Goal: Task Accomplishment & Management: Complete application form

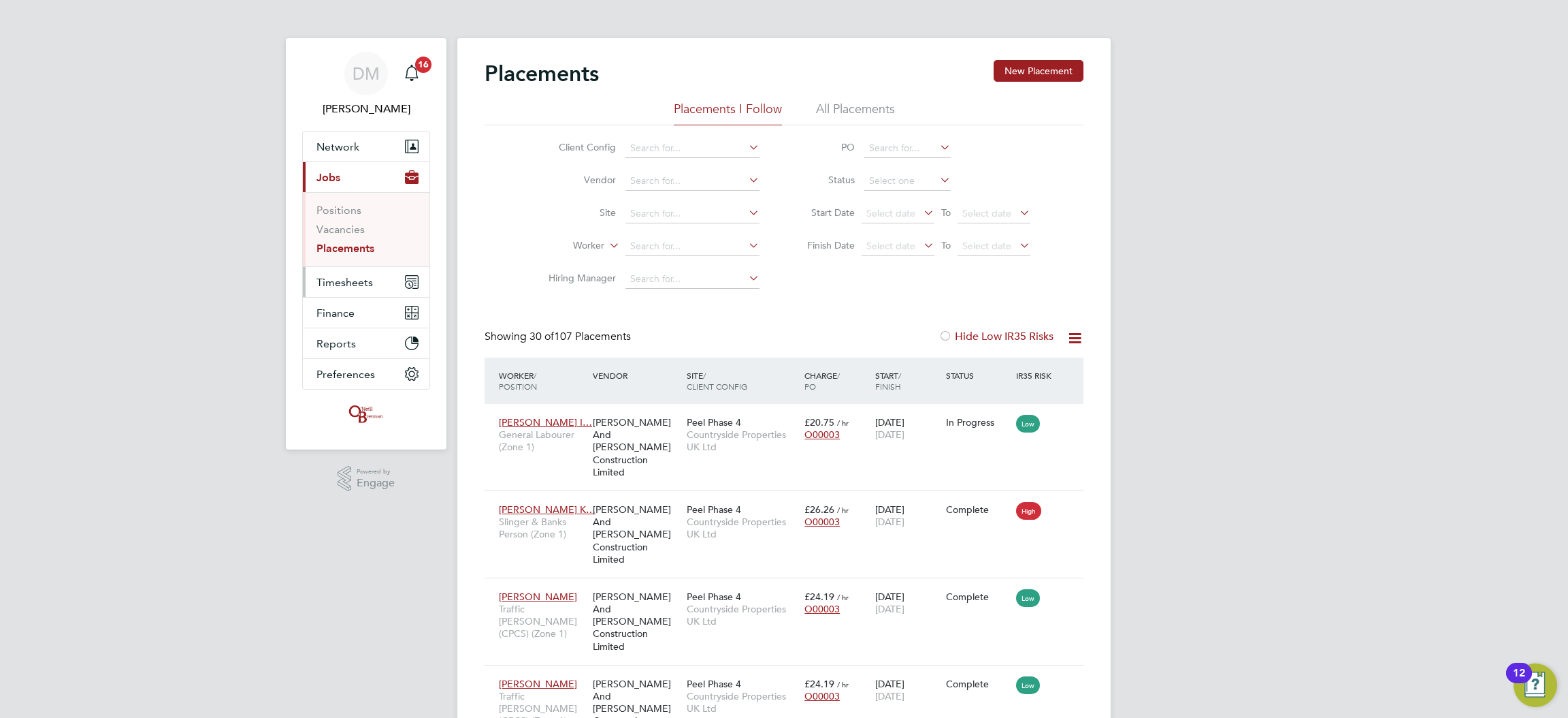
click at [347, 281] on span "Timesheets" at bounding box center [345, 282] width 57 height 13
click at [361, 241] on link "Timesheets" at bounding box center [345, 241] width 57 height 13
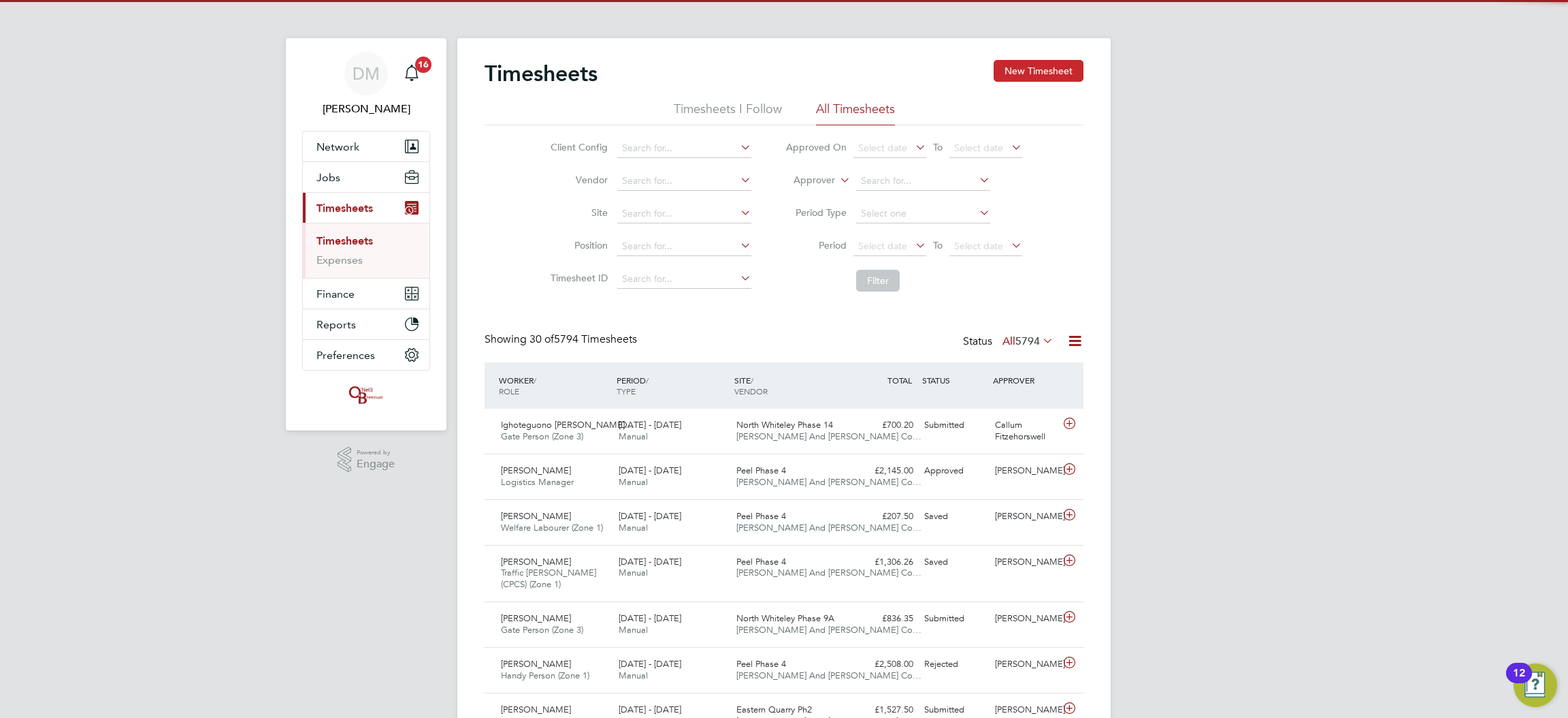
click at [1041, 60] on button "New Timesheet" at bounding box center [1038, 71] width 90 height 22
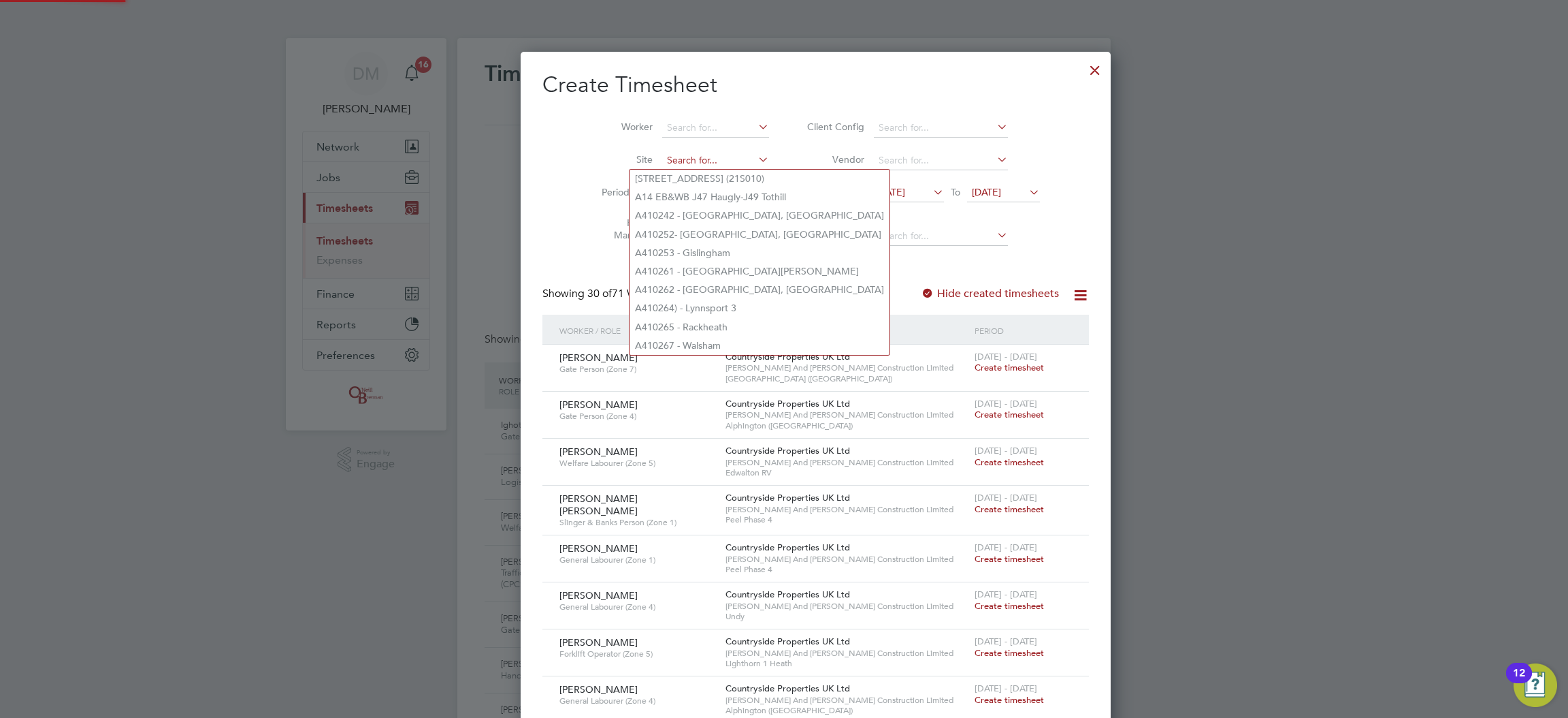
click at [671, 160] on input at bounding box center [715, 161] width 107 height 19
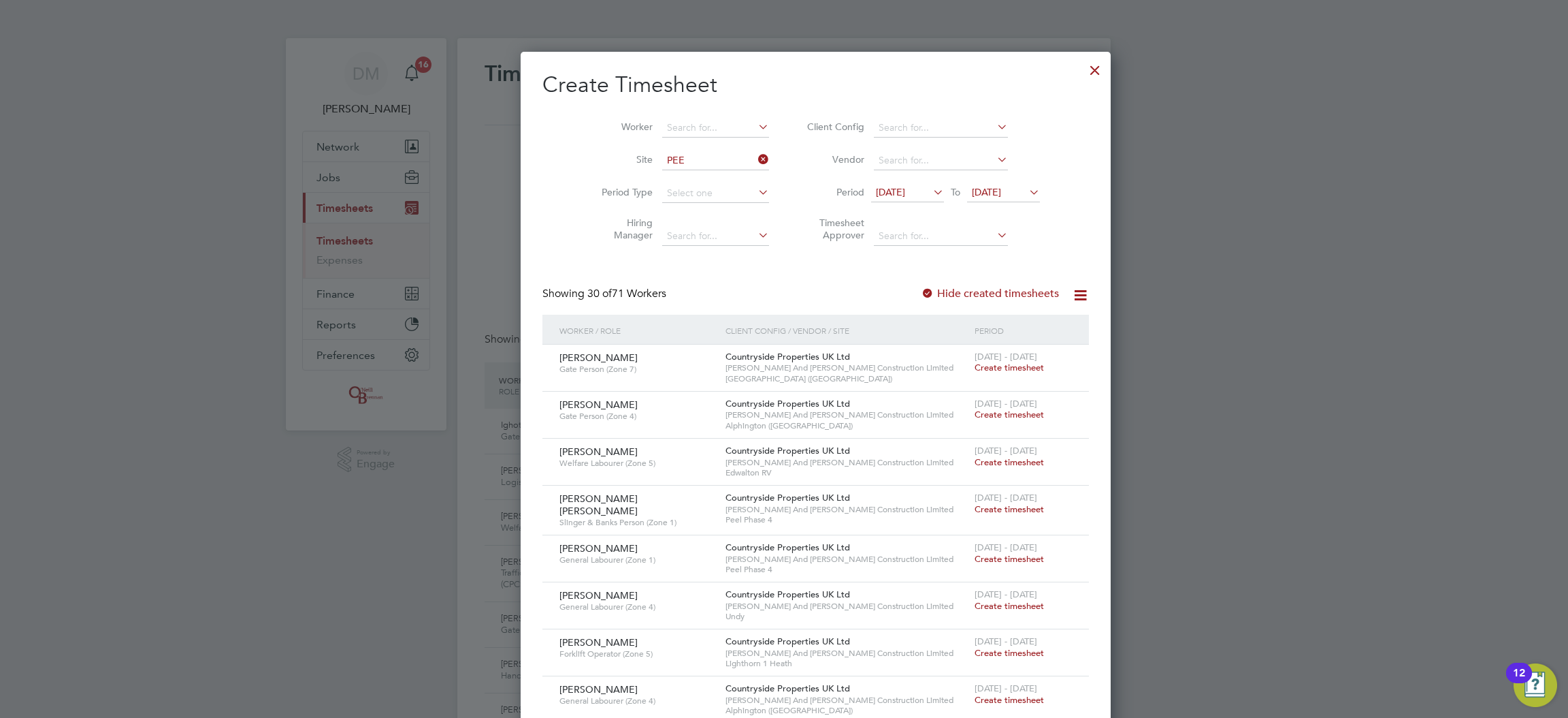
click at [641, 179] on b "Pee" at bounding box center [643, 178] width 17 height 11
type input "Peel Phase 4"
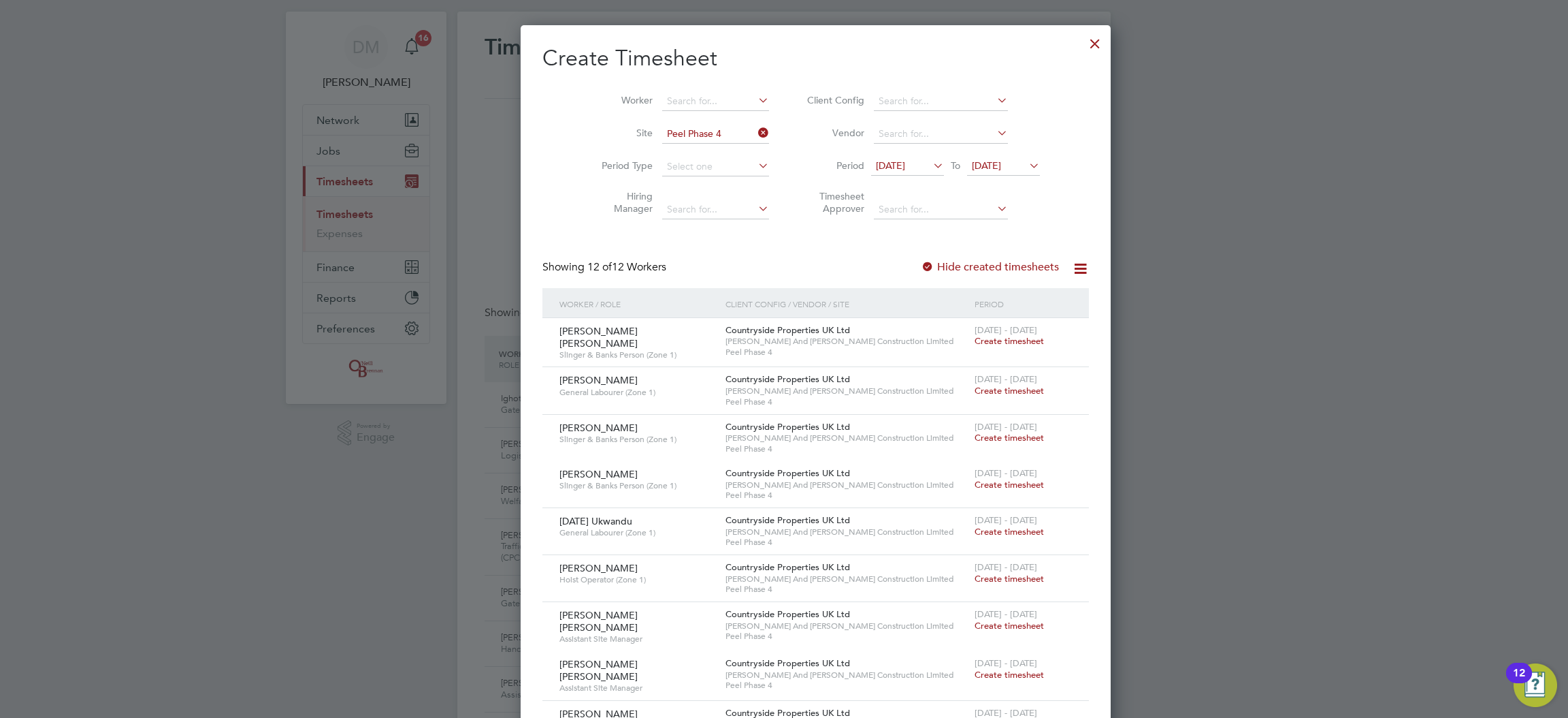
click at [974, 535] on span "Create timesheet" at bounding box center [1009, 532] width 70 height 11
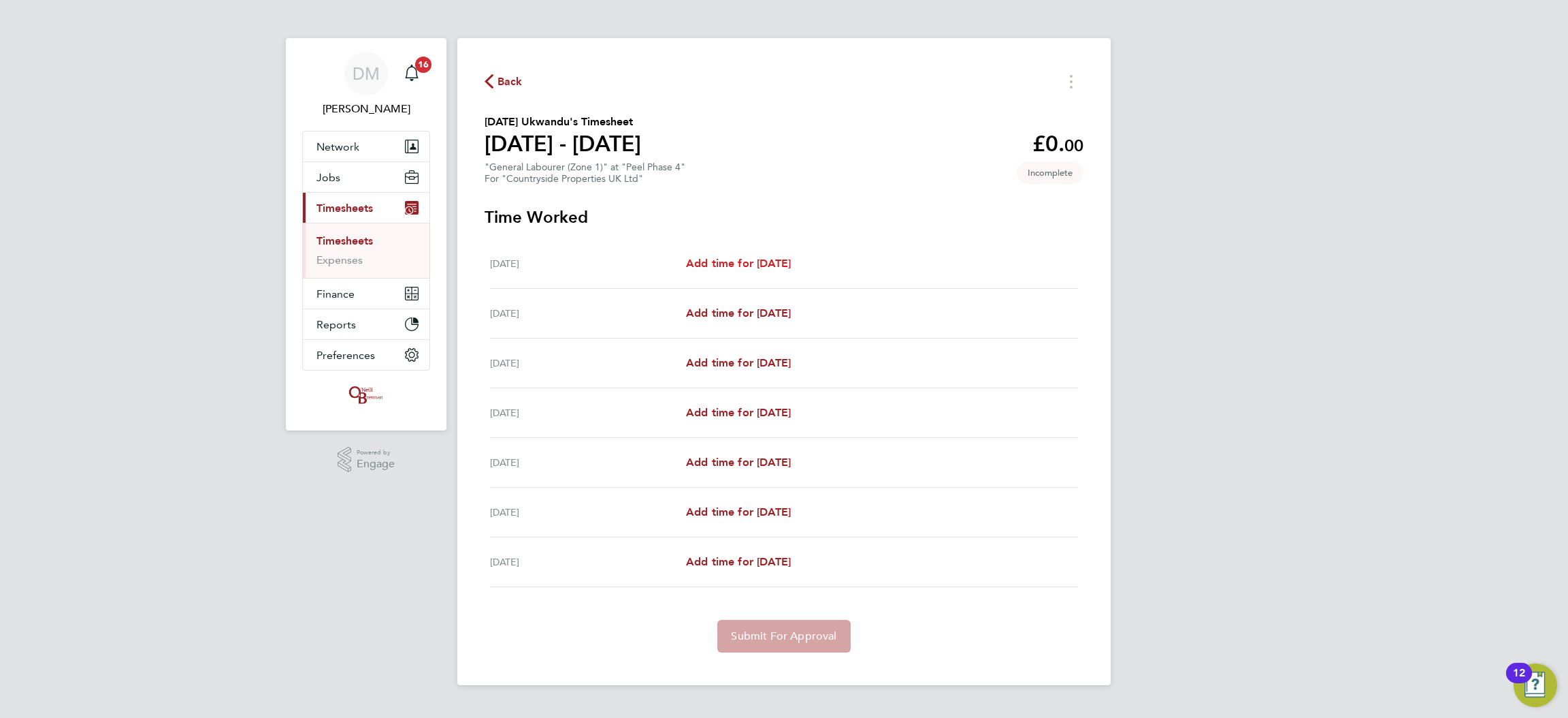
click at [751, 268] on span "Add time for [DATE]" at bounding box center [738, 263] width 104 height 13
select select "30"
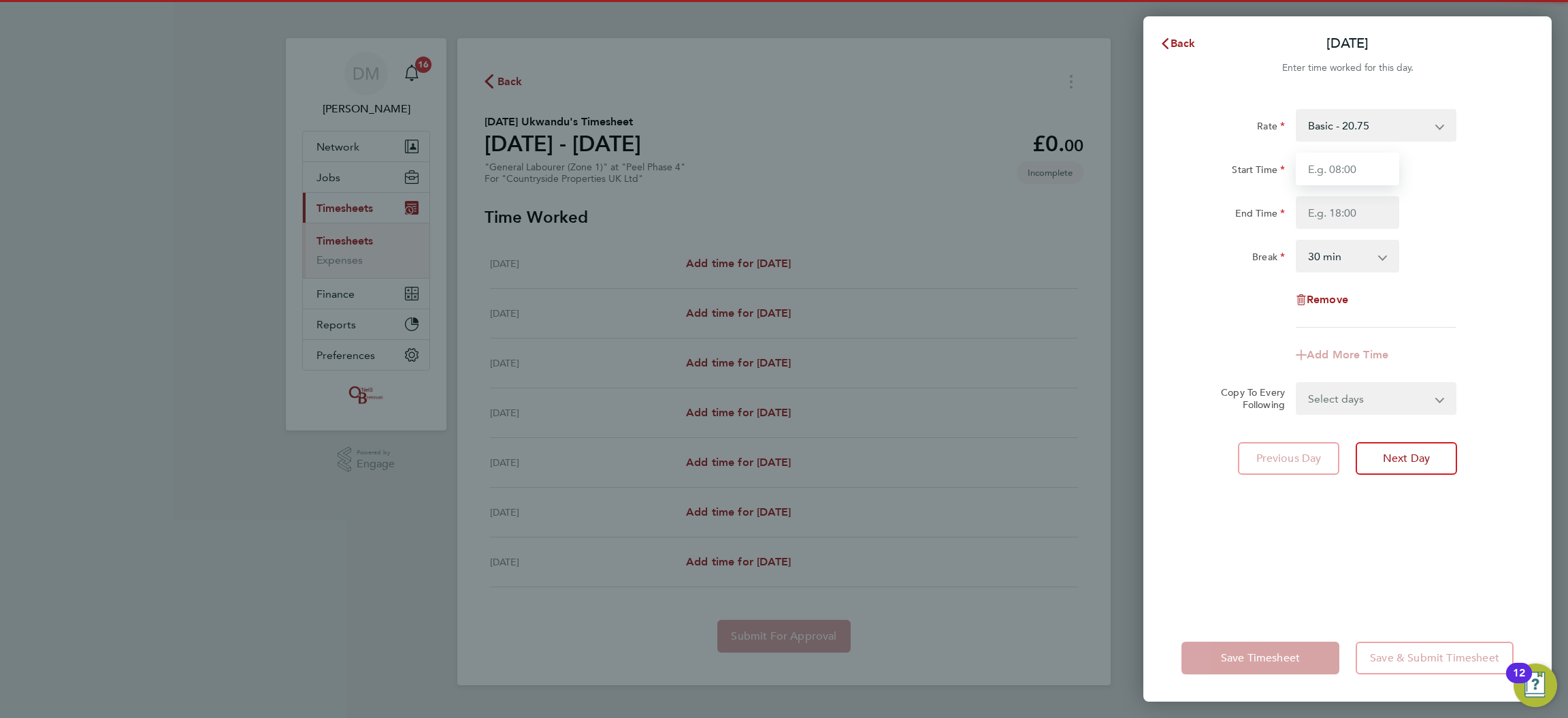
click at [1337, 182] on input "Start Time" at bounding box center [1348, 169] width 104 height 32
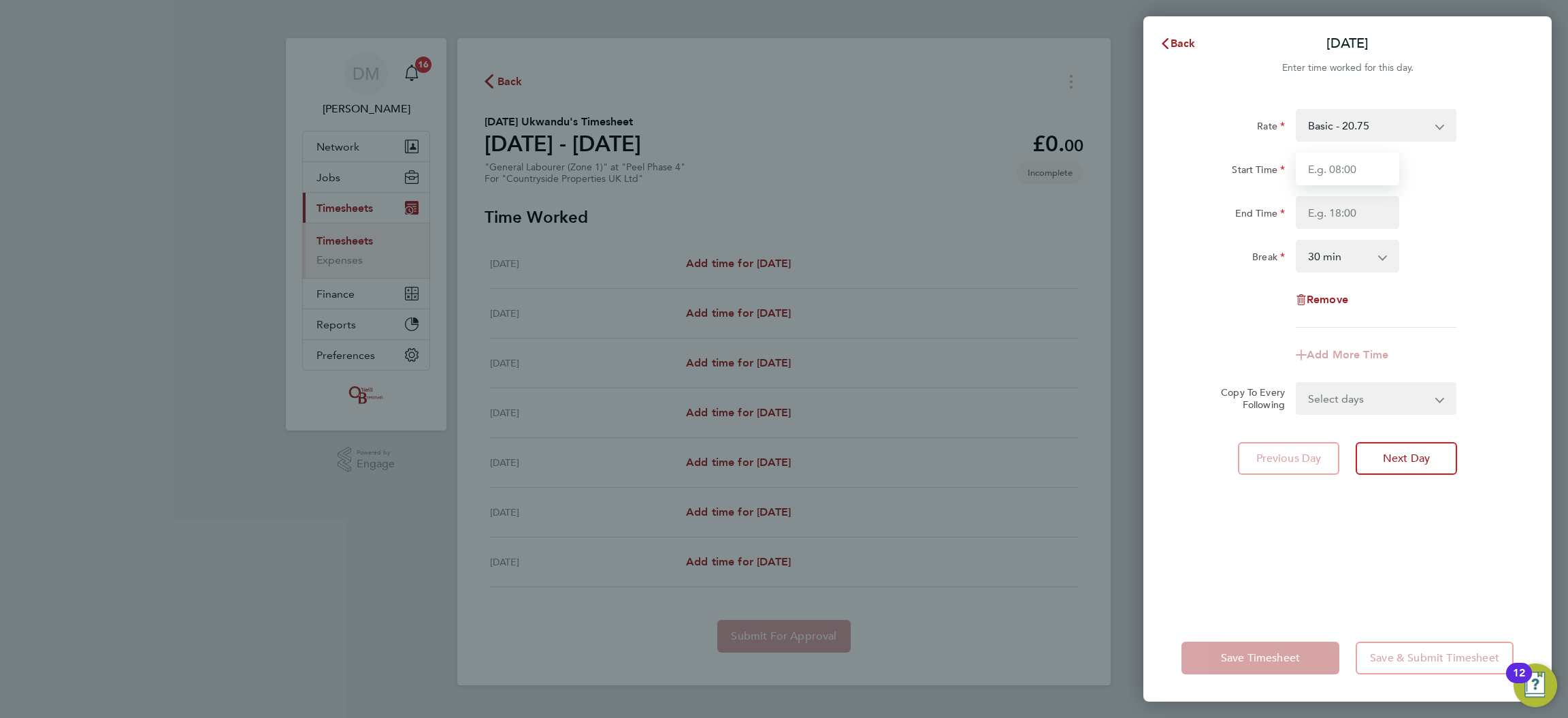
type input "08:00"
click at [1330, 234] on div "Rate Basic - 20.75 Start Time 08:00 End Time Break 0 min 15 min 30 min 45 min 6…" at bounding box center [1348, 218] width 332 height 219
click at [1332, 216] on input "End Time" at bounding box center [1348, 212] width 104 height 32
type input "18:30"
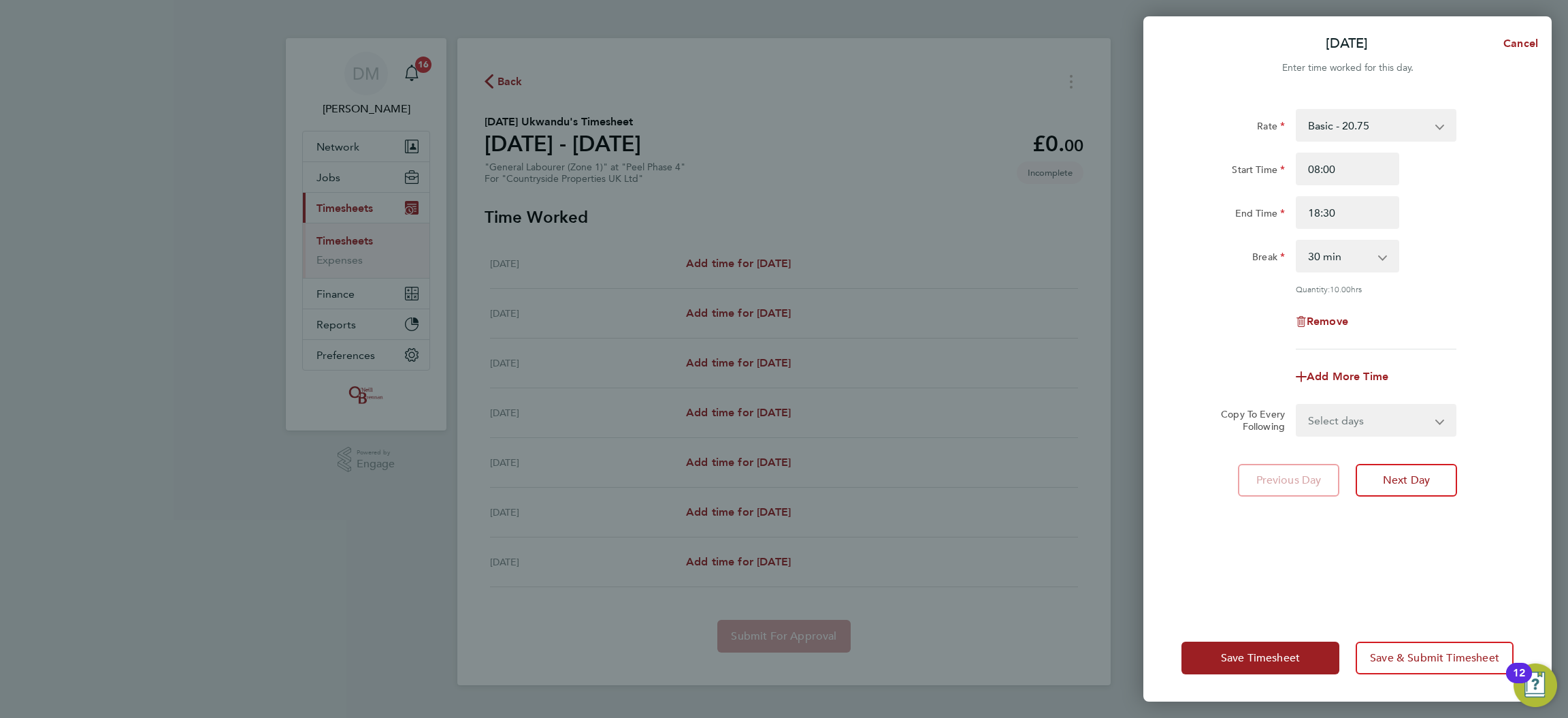
click at [1241, 286] on div "Rate Basic - 20.75 Start Time 08:00 End Time 18:30 Break 0 min 15 min 30 min 45…" at bounding box center [1348, 229] width 332 height 241
click at [1319, 434] on select "Select days Day Weekday (Mon-Fri) Weekend (Sat-Sun) [DATE] [DATE] [DATE] [DATE]…" at bounding box center [1368, 420] width 143 height 30
select select "TUE"
click at [1297, 405] on select "Select days Day Weekday (Mon-Fri) Weekend (Sat-Sun) [DATE] [DATE] [DATE] [DATE]…" at bounding box center [1368, 420] width 143 height 30
select select "[DATE]"
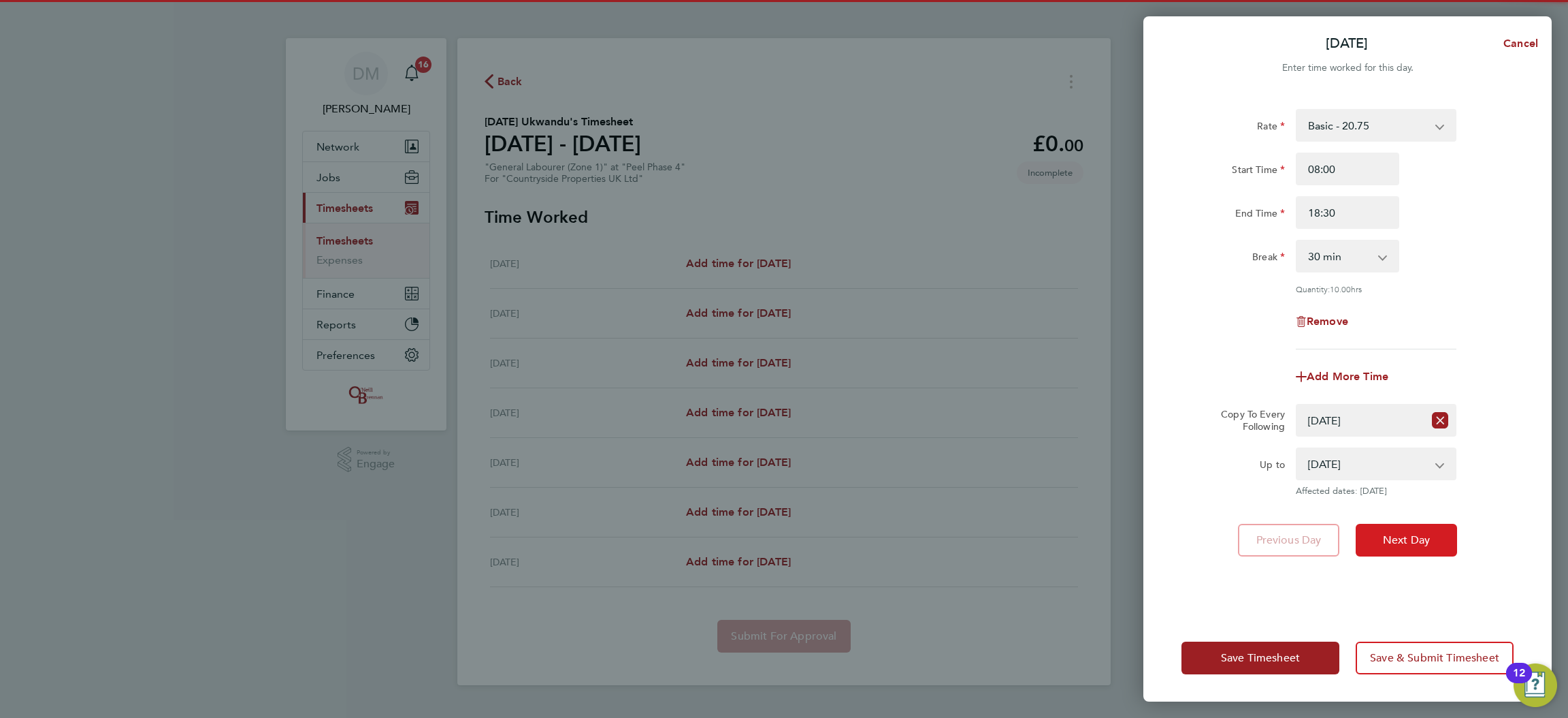
click at [1404, 549] on button "Next Day" at bounding box center [1406, 540] width 101 height 32
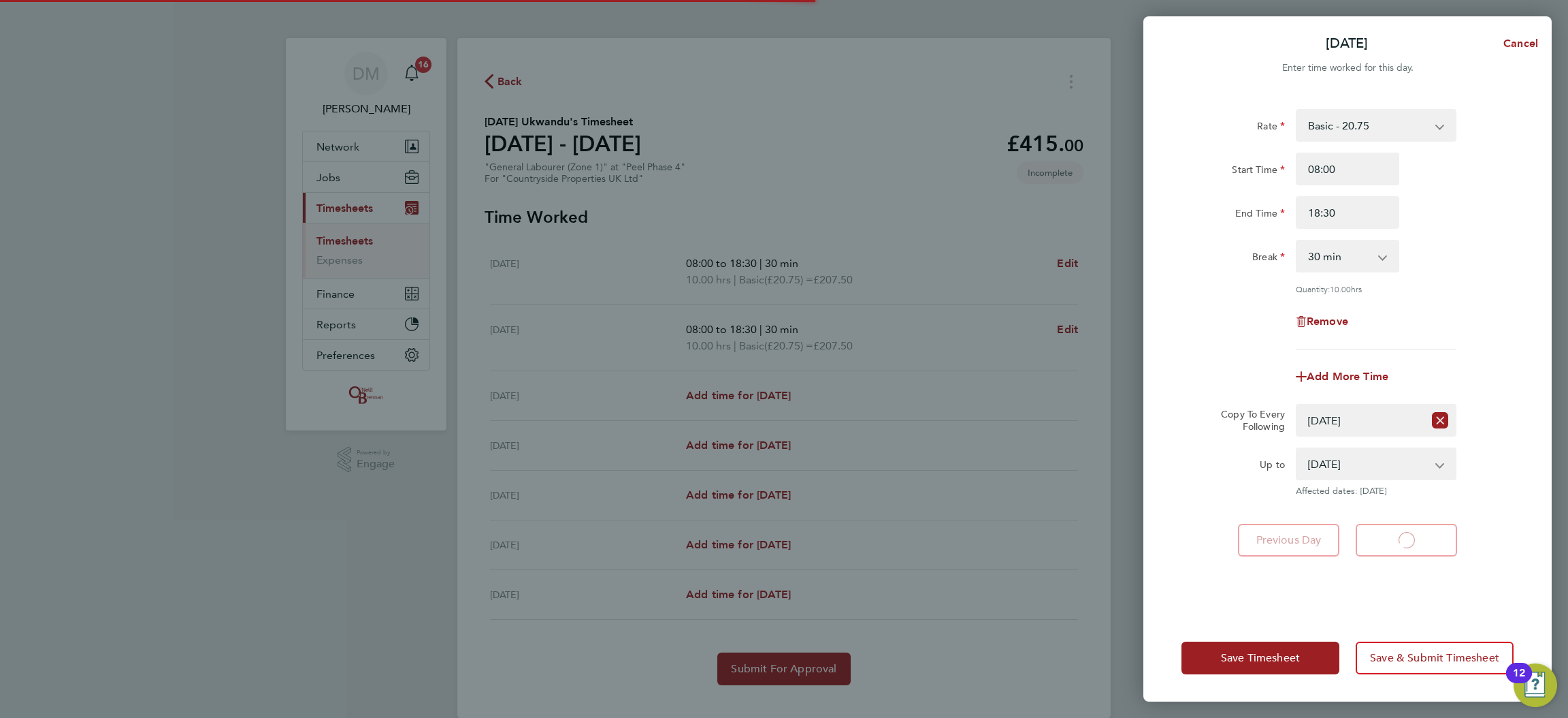
select select "30"
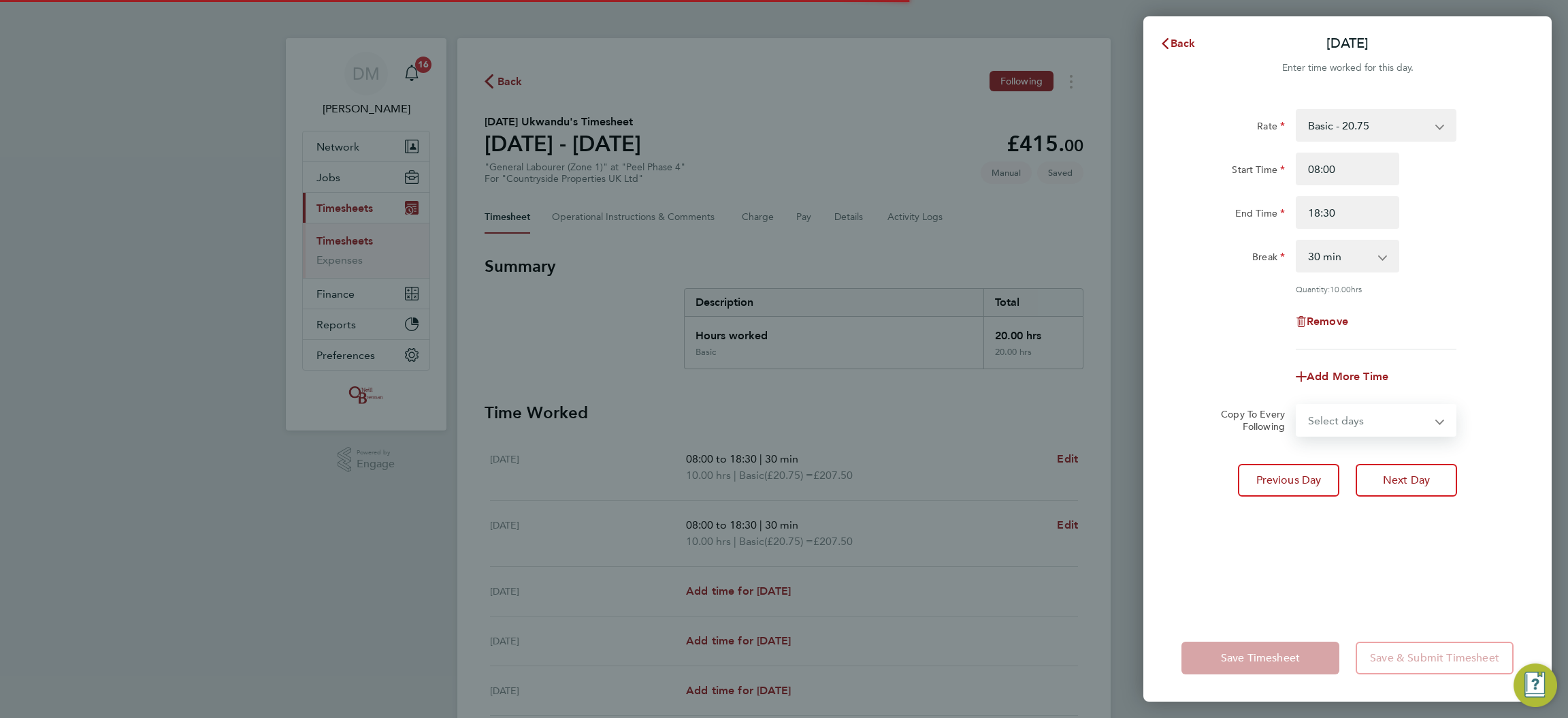
click at [1357, 424] on select "Select days Day Weekday (Mon-Fri) Weekend (Sat-Sun) [DATE] [DATE] [DATE] [DATE]…" at bounding box center [1368, 420] width 143 height 30
select select "WED"
click at [1297, 405] on select "Select days Day Weekday (Mon-Fri) Weekend (Sat-Sun) [DATE] [DATE] [DATE] [DATE]…" at bounding box center [1368, 420] width 143 height 30
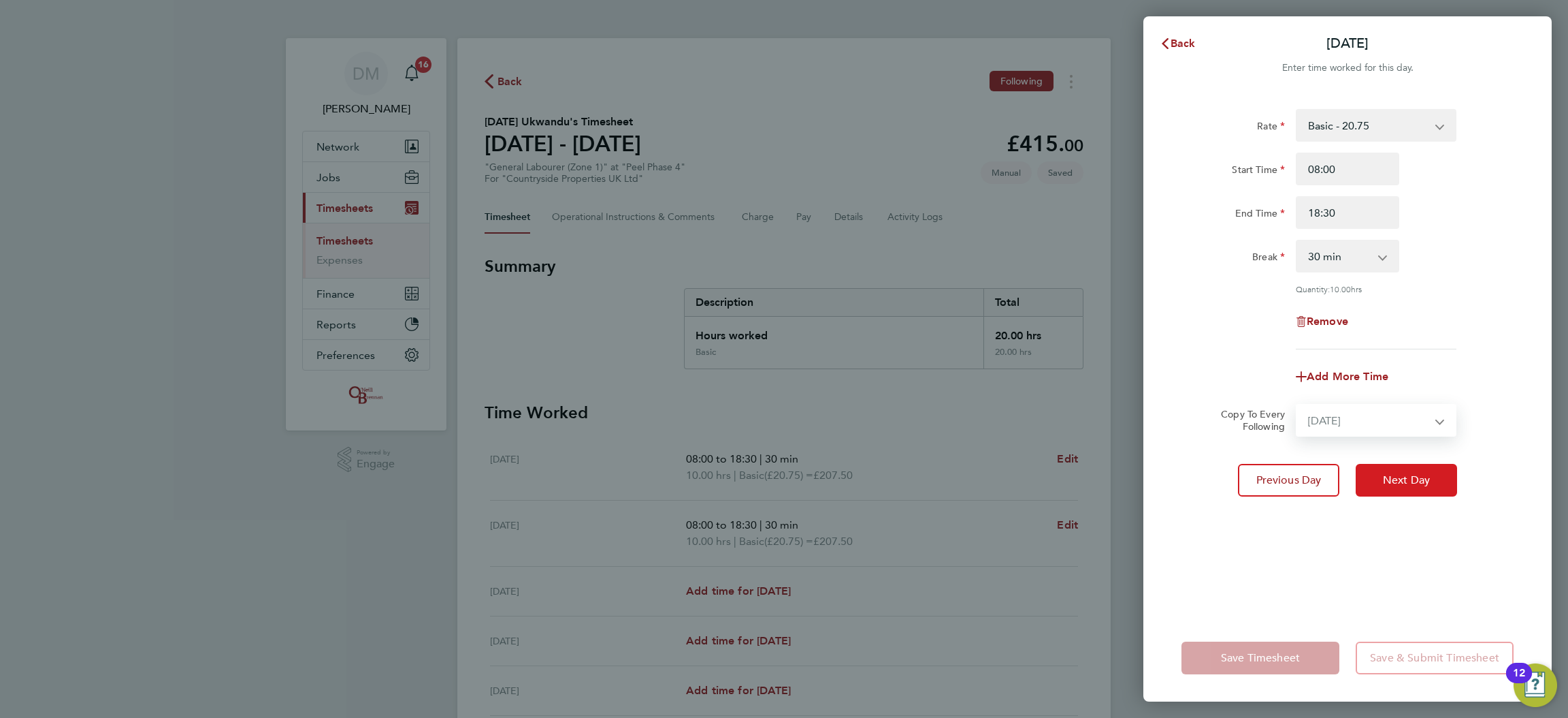
select select "[DATE]"
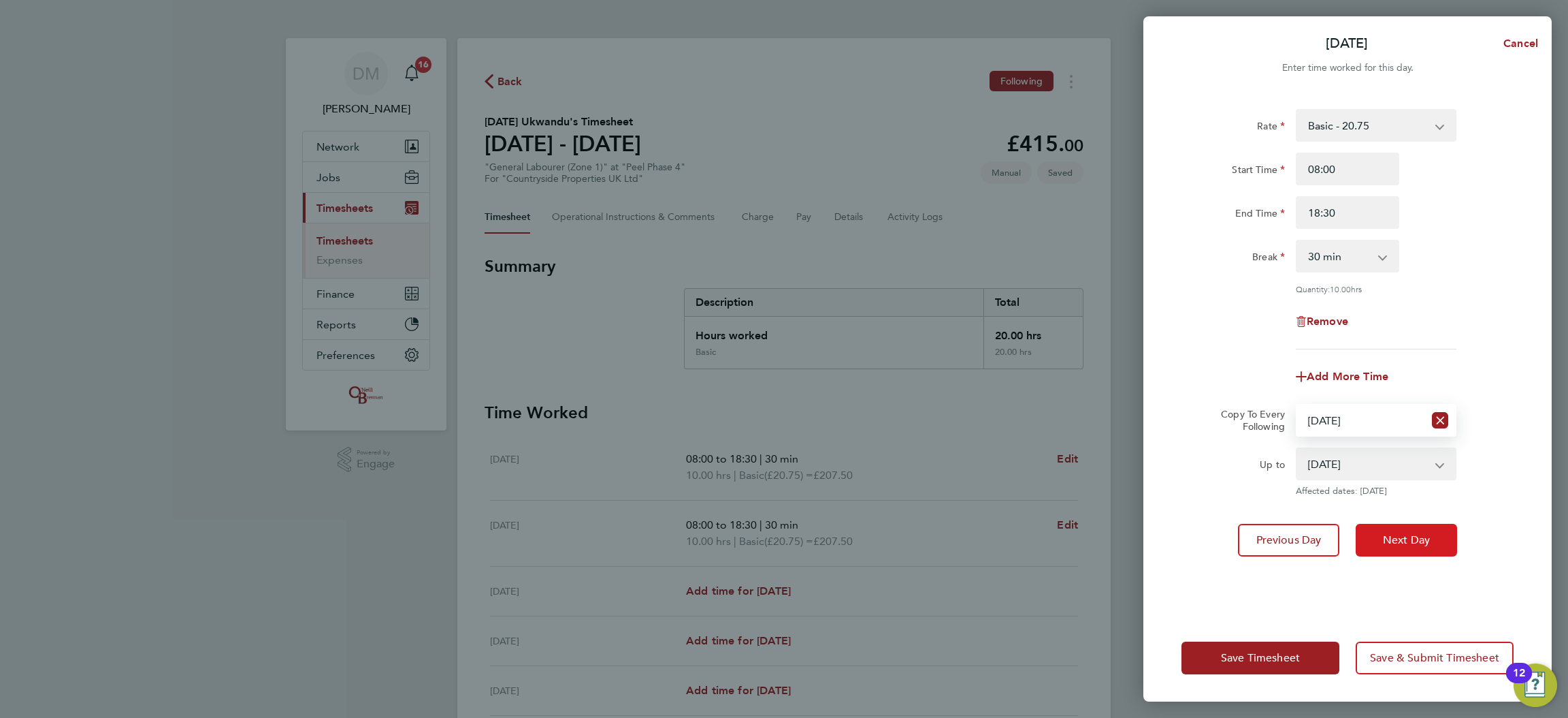
click at [1375, 541] on button "Next Day" at bounding box center [1406, 540] width 101 height 32
select select "0: null"
select select "30"
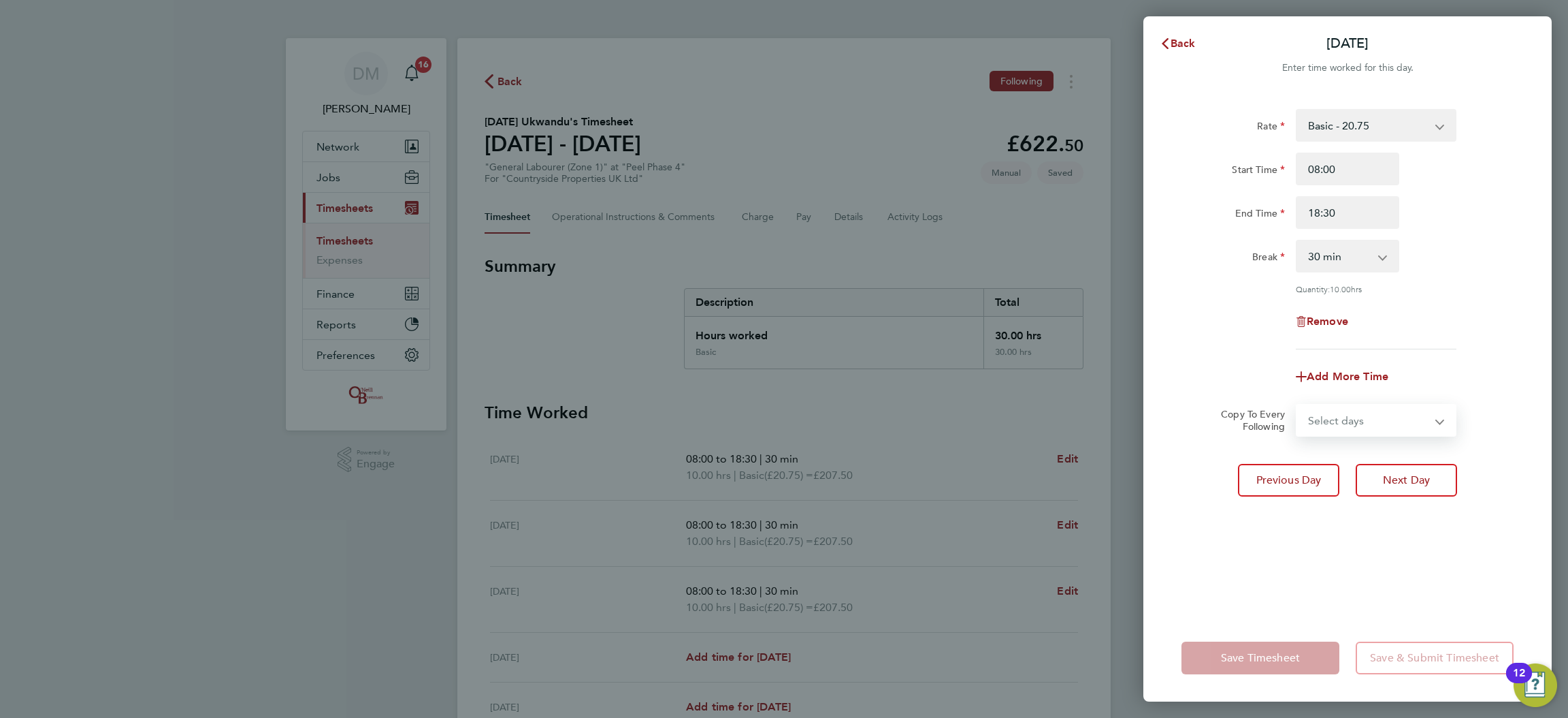
click at [1313, 431] on select "Select days Day Weekday (Mon-Fri) Weekend (Sat-Sun) [DATE] [DATE] [DATE] [DATE]" at bounding box center [1368, 420] width 143 height 30
select select "THU"
click at [1297, 405] on select "Select days Day Weekday (Mon-Fri) Weekend (Sat-Sun) [DATE] [DATE] [DATE] [DATE]" at bounding box center [1368, 420] width 143 height 30
select select "[DATE]"
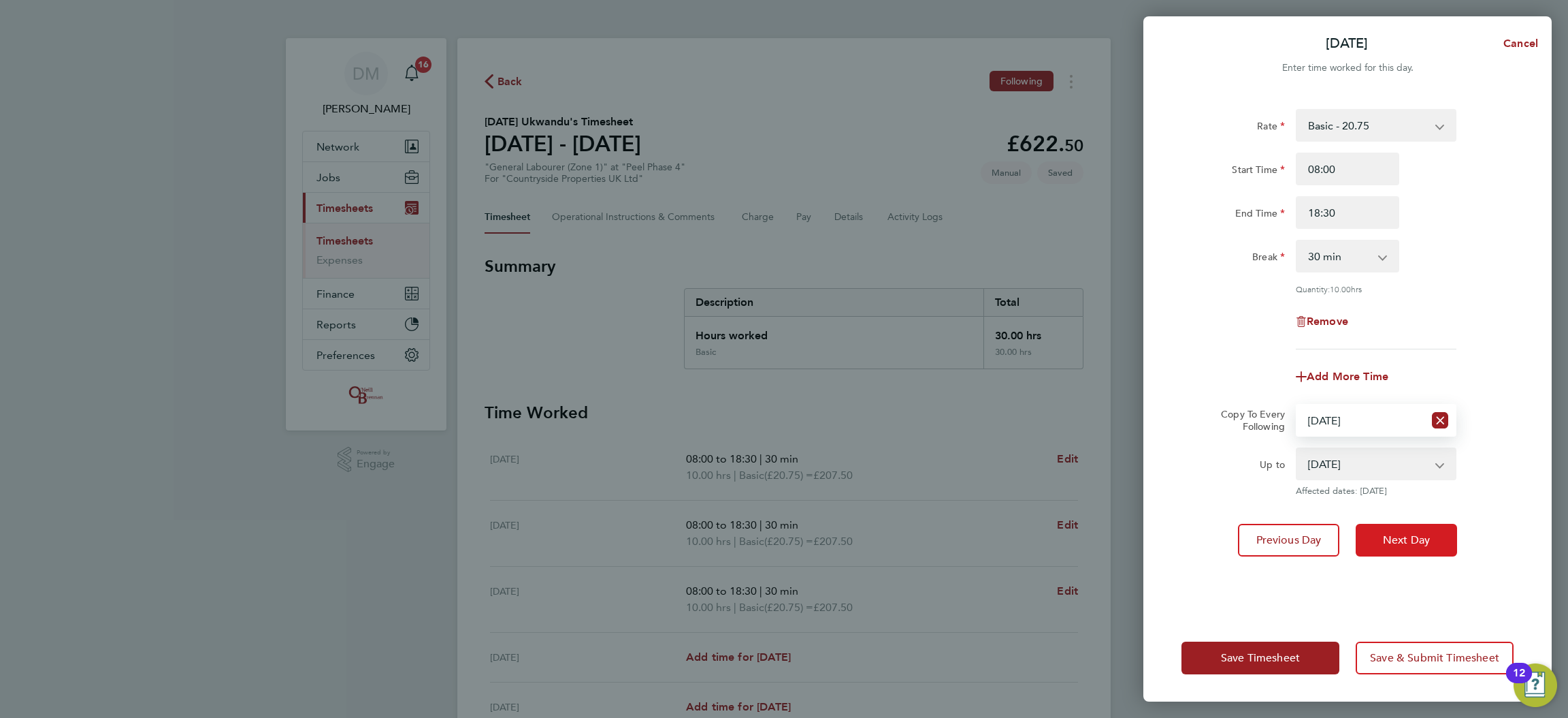
click at [1401, 541] on span "Next Day" at bounding box center [1406, 540] width 47 height 14
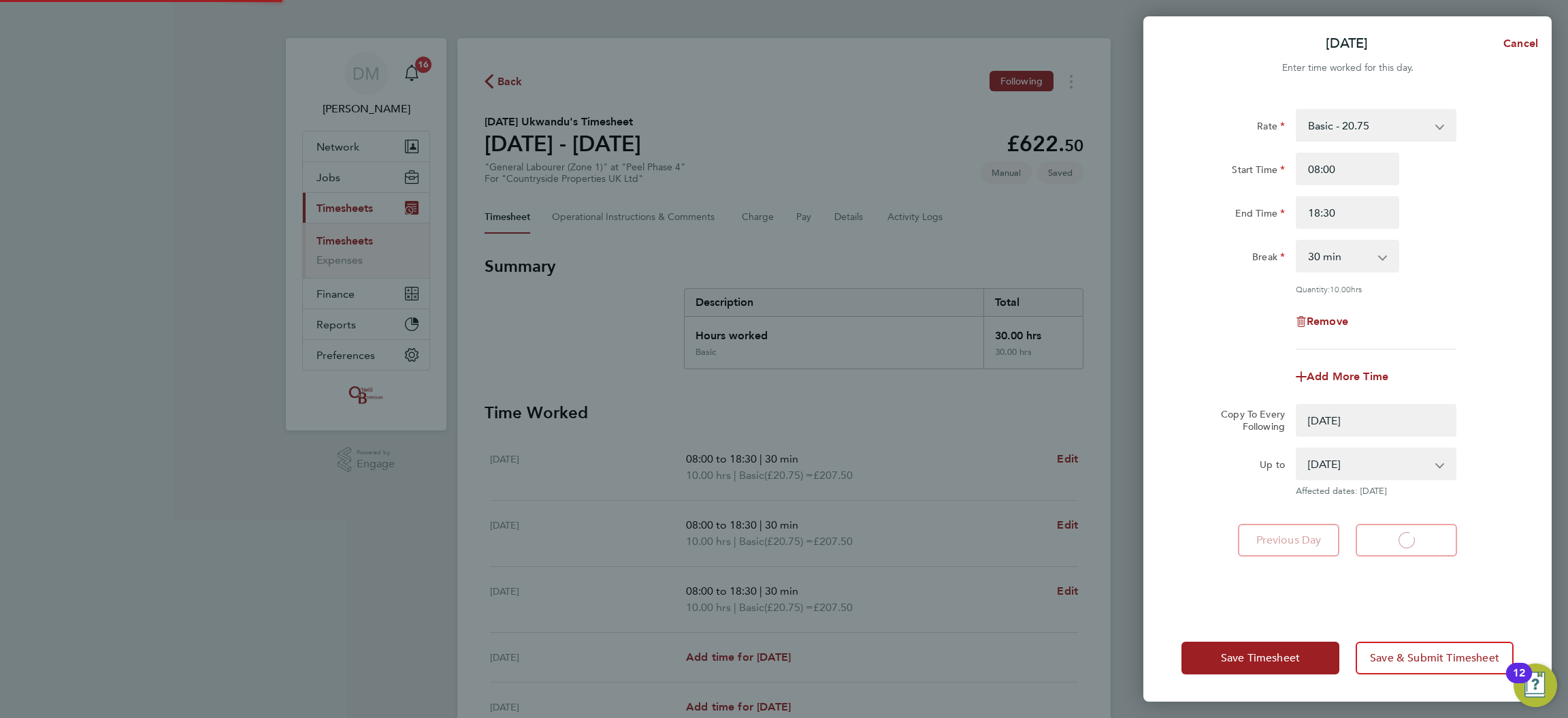
select select "0: null"
select select "30"
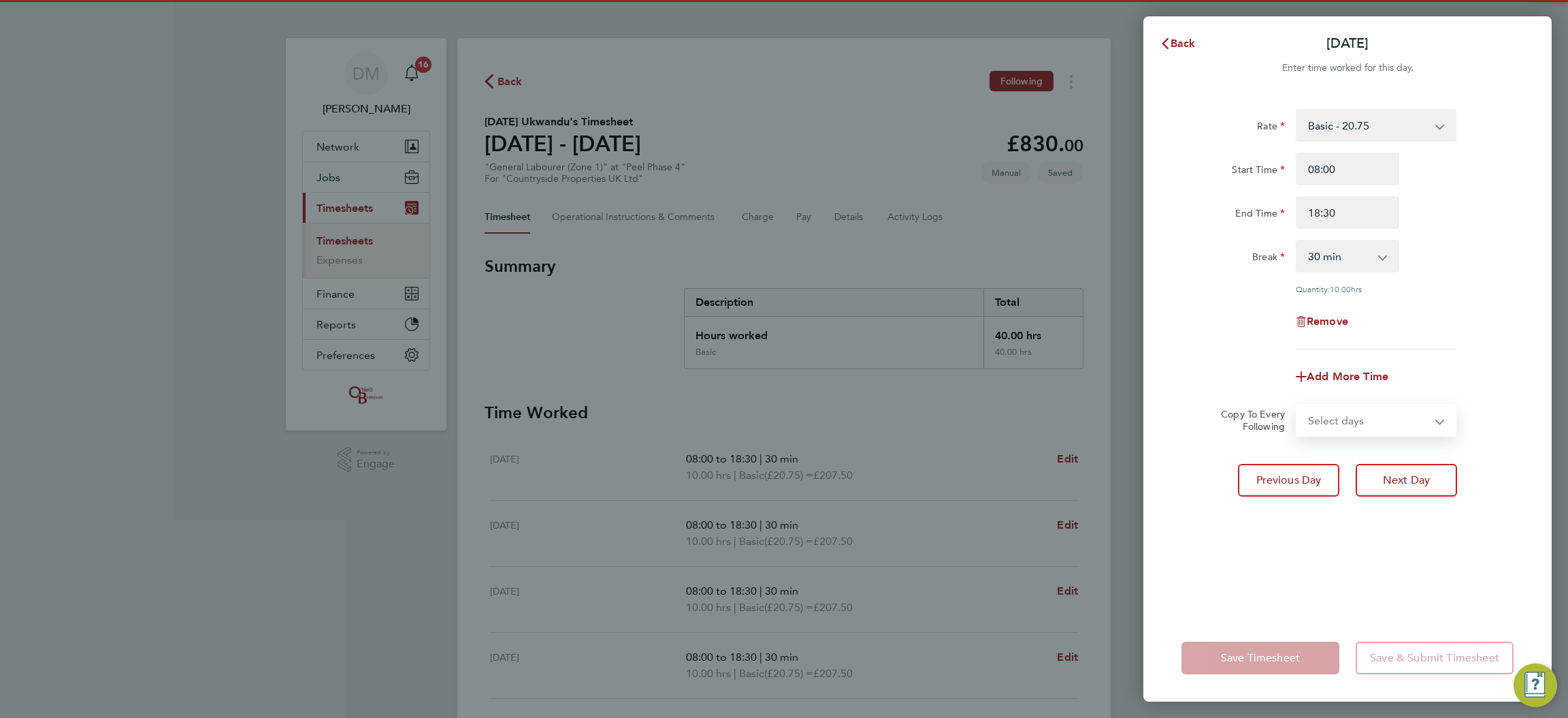
click at [1349, 434] on select "Select days Day Weekend (Sat-Sun) [DATE] [DATE] [DATE]" at bounding box center [1368, 420] width 143 height 30
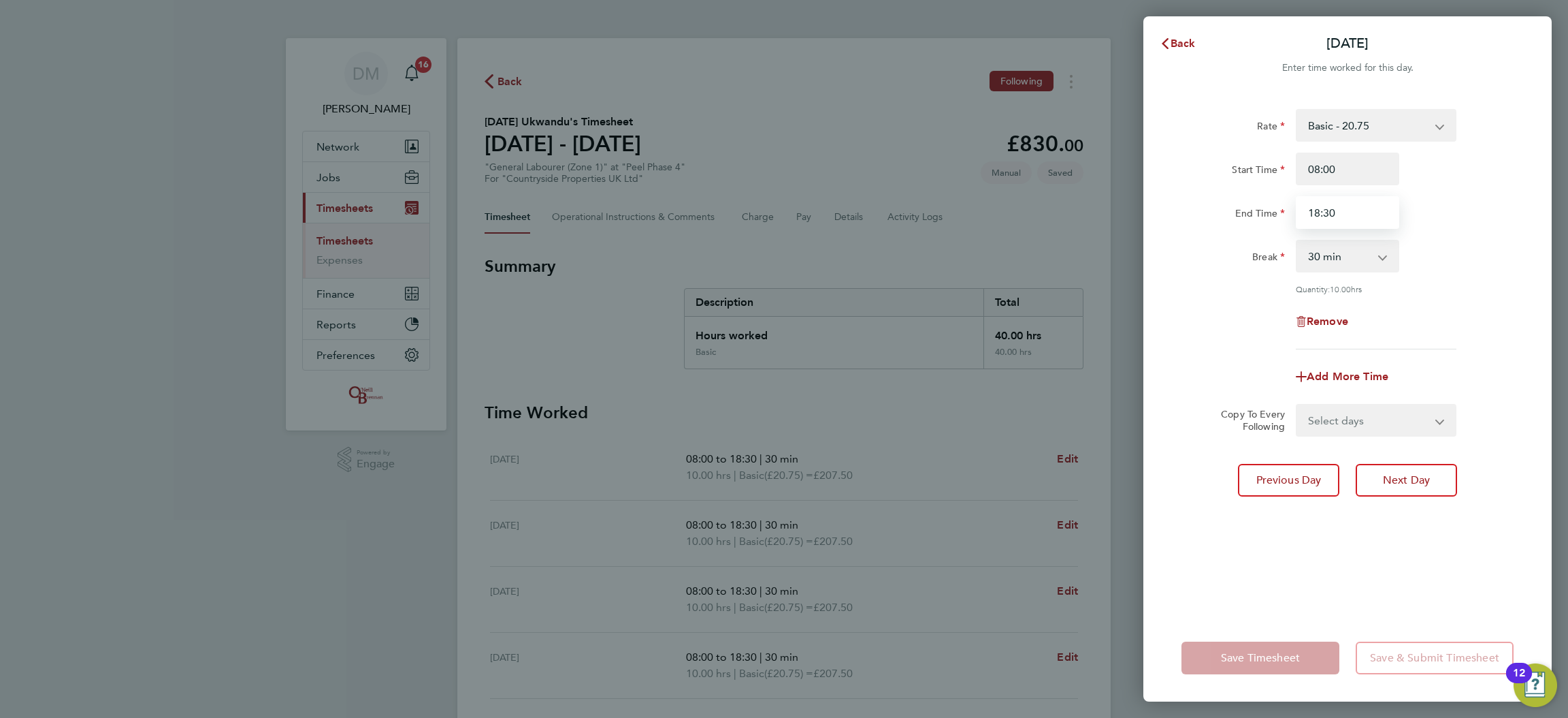
click at [1361, 219] on input "18:30" at bounding box center [1348, 212] width 104 height 32
drag, startPoint x: 1361, startPoint y: 219, endPoint x: 1239, endPoint y: 246, distance: 125.0
click at [1239, 246] on app-timesheet-line-hourly "Start Time 08:00 End Time 18:30 Break 0 min 15 min 30 min 45 min 60 min 75 min …" at bounding box center [1348, 223] width 332 height 142
type input "20:30"
click at [1267, 339] on div "Rate Basic - 20.75 Start Time 08:00 End Time 20:30 Break 0 min 15 min 30 min 45…" at bounding box center [1348, 229] width 332 height 241
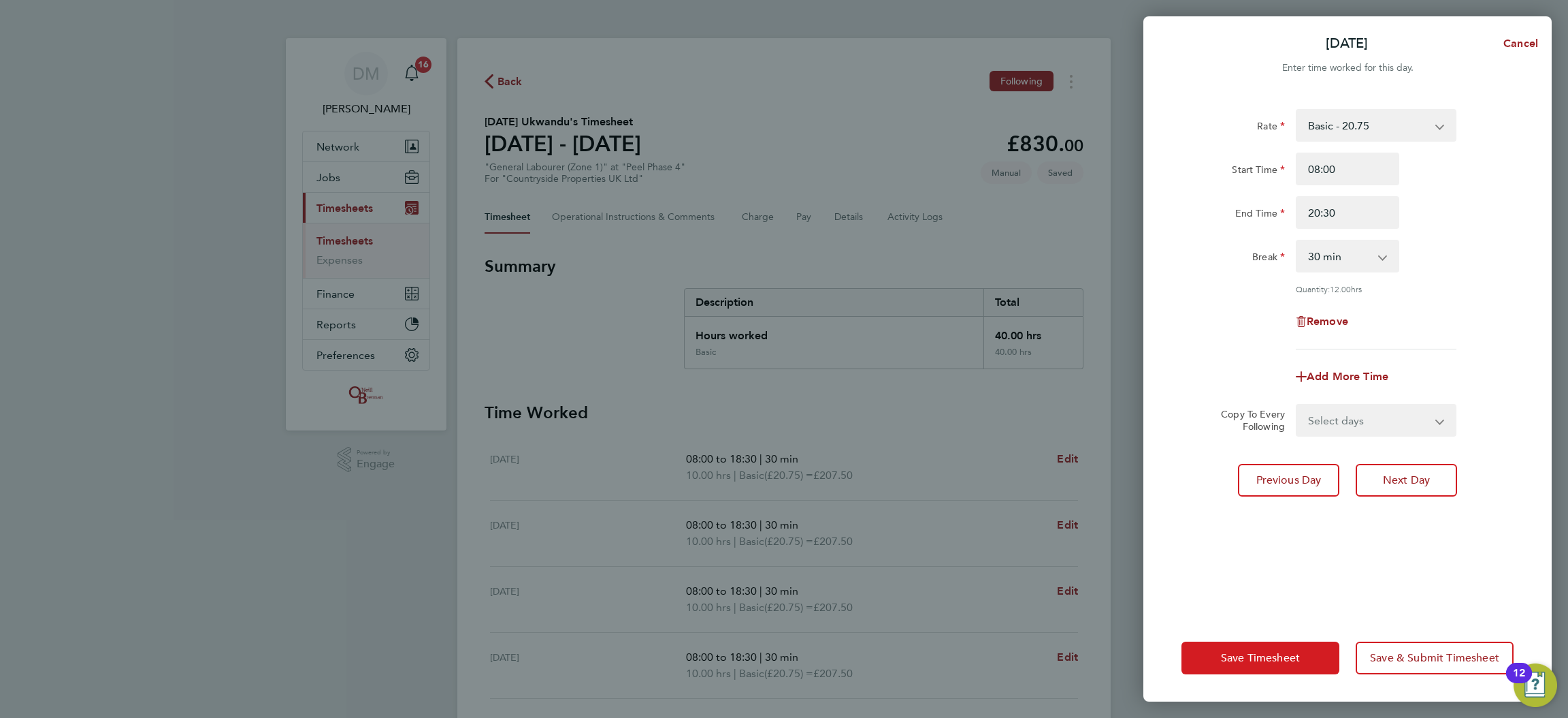
click at [1250, 668] on button "Save Timesheet" at bounding box center [1260, 657] width 158 height 32
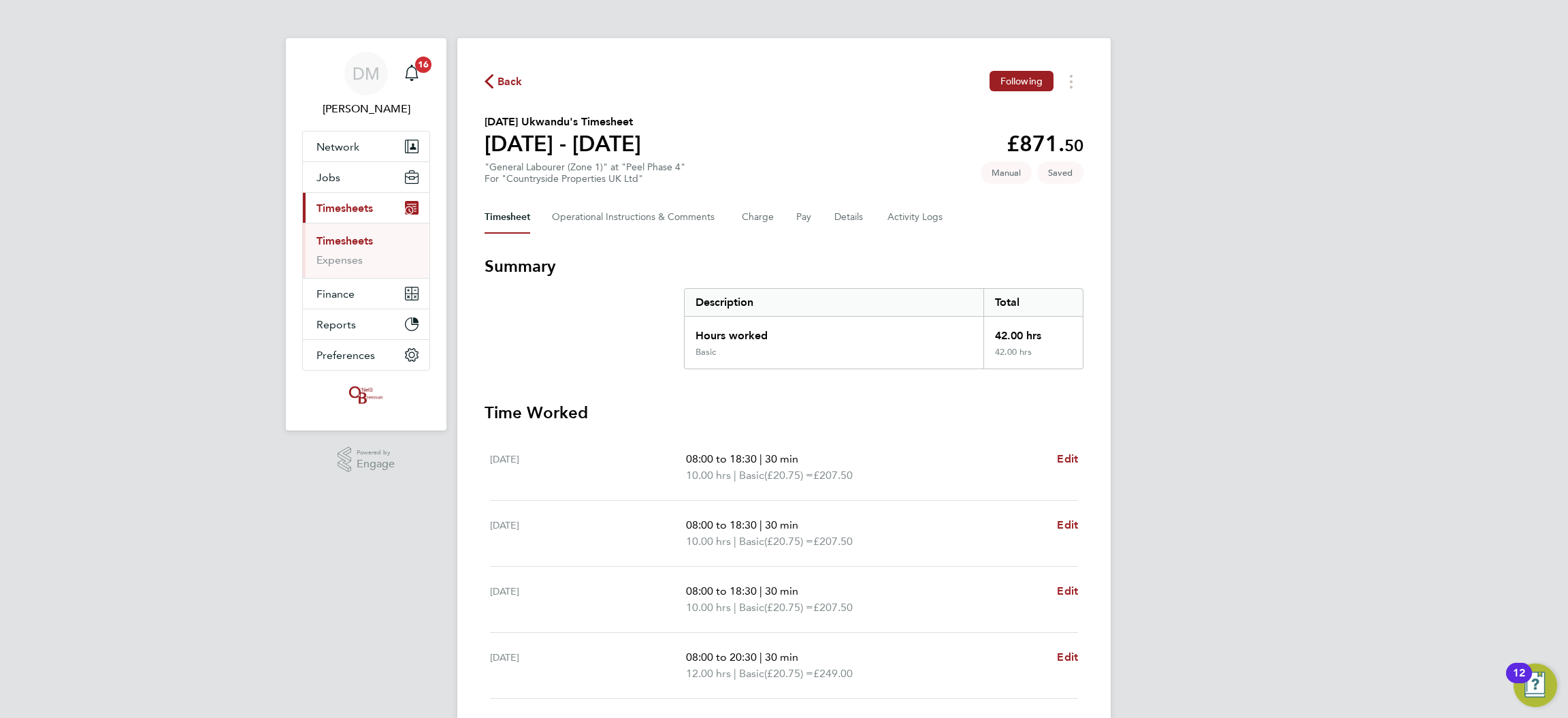
drag, startPoint x: 844, startPoint y: 570, endPoint x: 730, endPoint y: 392, distance: 211.4
click at [730, 392] on section "Summary Description Total Hours worked 42.00 hrs Basic 42.00 hrs Time Worked [D…" at bounding box center [783, 584] width 599 height 658
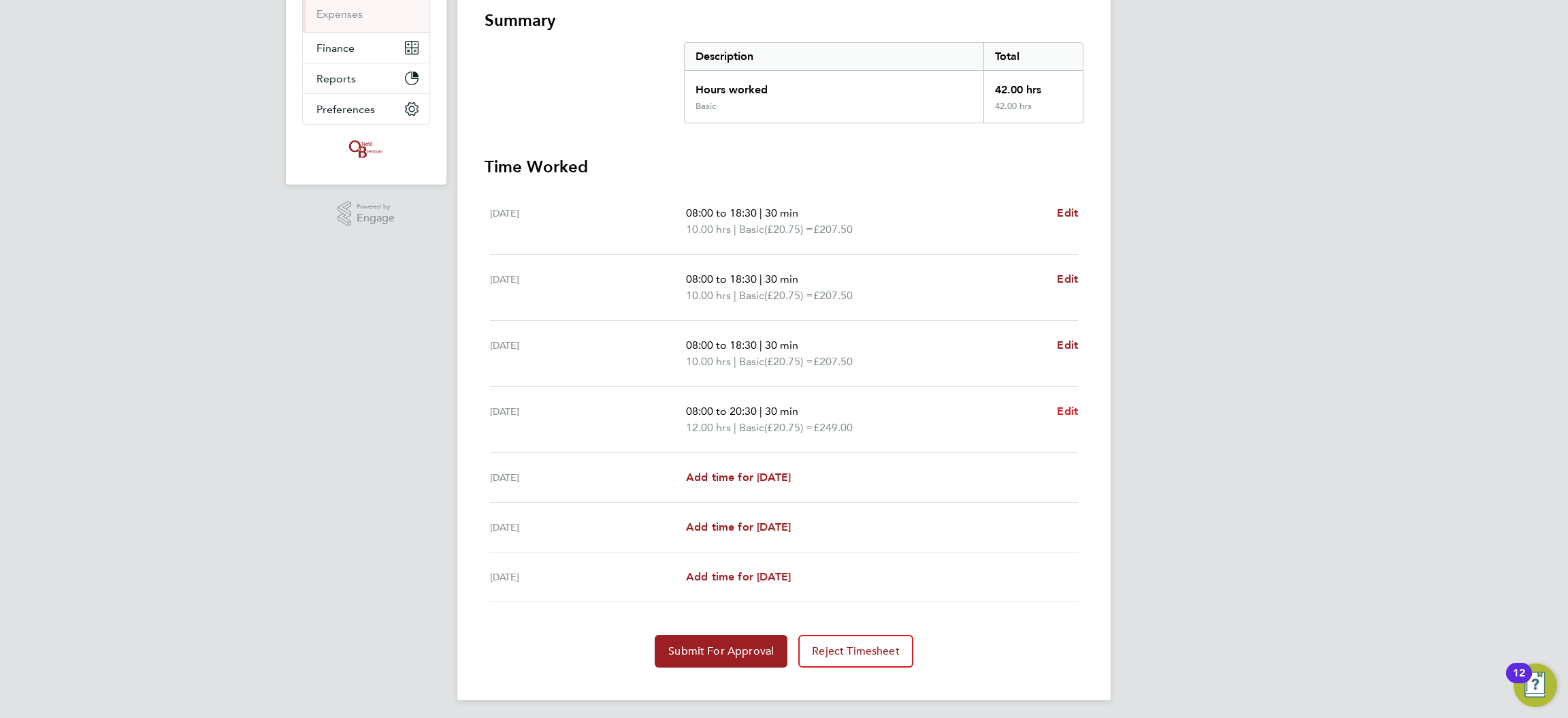
click at [1061, 411] on span "Edit" at bounding box center [1067, 411] width 21 height 13
select select "30"
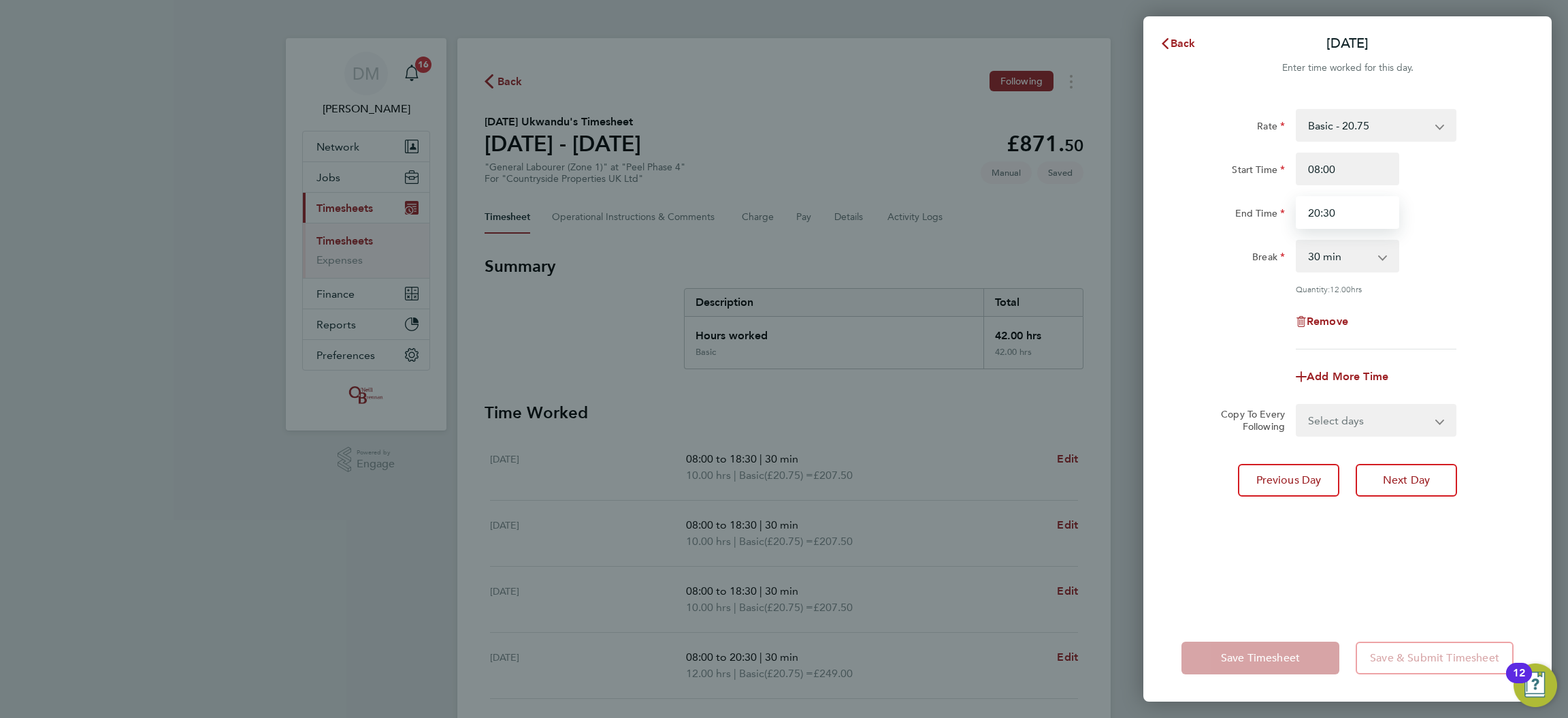
drag, startPoint x: 1366, startPoint y: 215, endPoint x: 1199, endPoint y: 226, distance: 167.4
click at [1199, 226] on div "End Time 20:30" at bounding box center [1347, 212] width 343 height 32
type input "18:30"
click at [1222, 302] on div "Rate Basic - 20.75 Start Time 08:00 End Time 18:30 Break 0 min 15 min 30 min 45…" at bounding box center [1348, 229] width 332 height 241
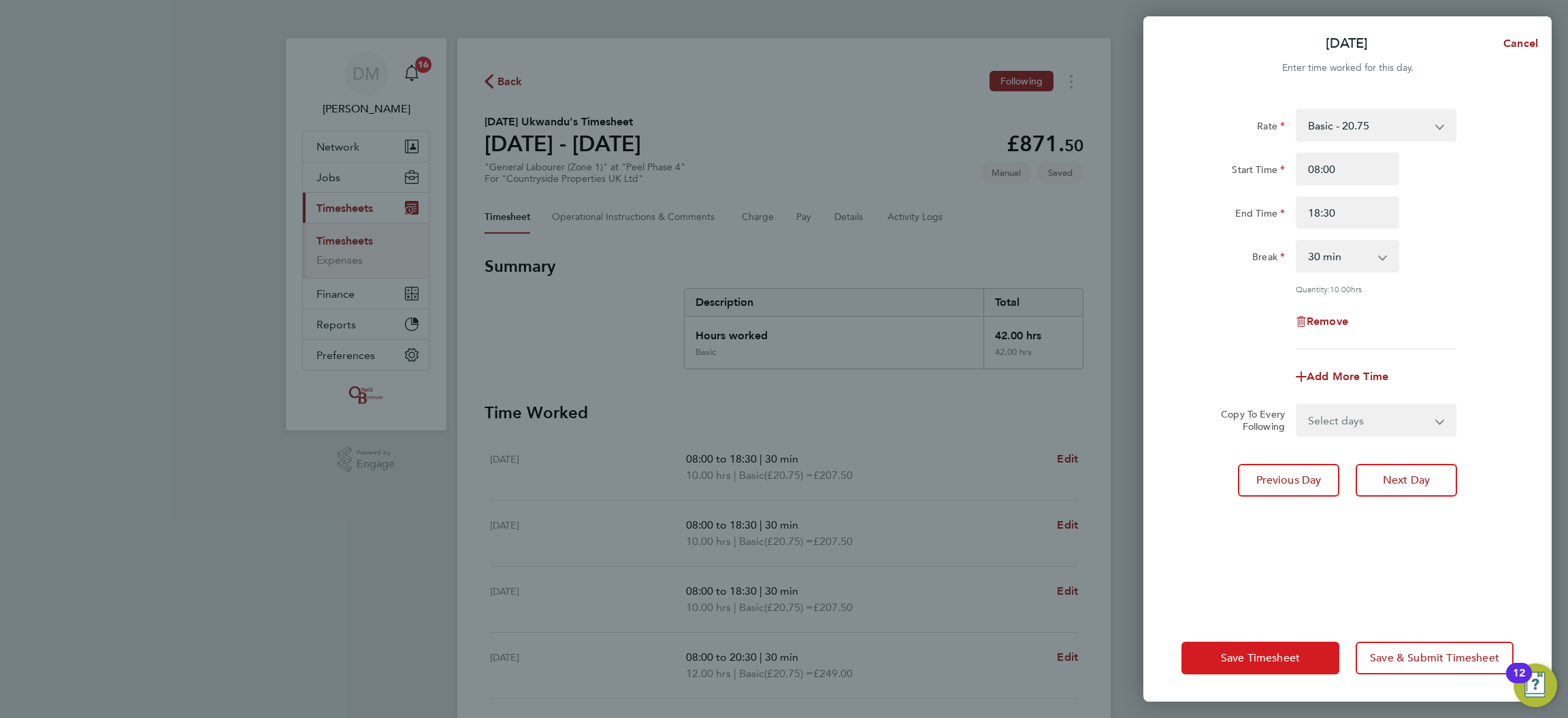
click at [1280, 666] on button "Save Timesheet" at bounding box center [1260, 657] width 158 height 32
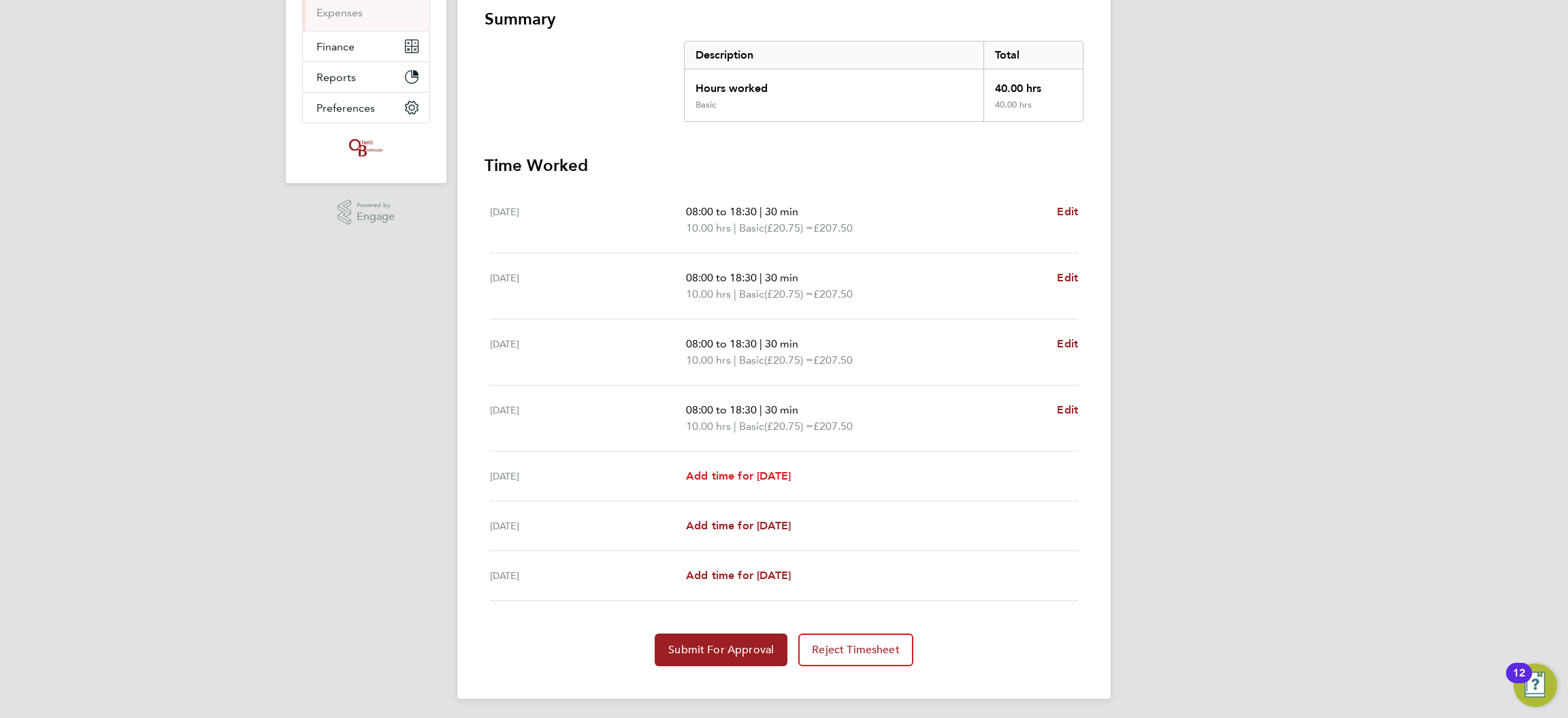
click at [771, 468] on link "Add time for [DATE]" at bounding box center [738, 476] width 104 height 16
select select "30"
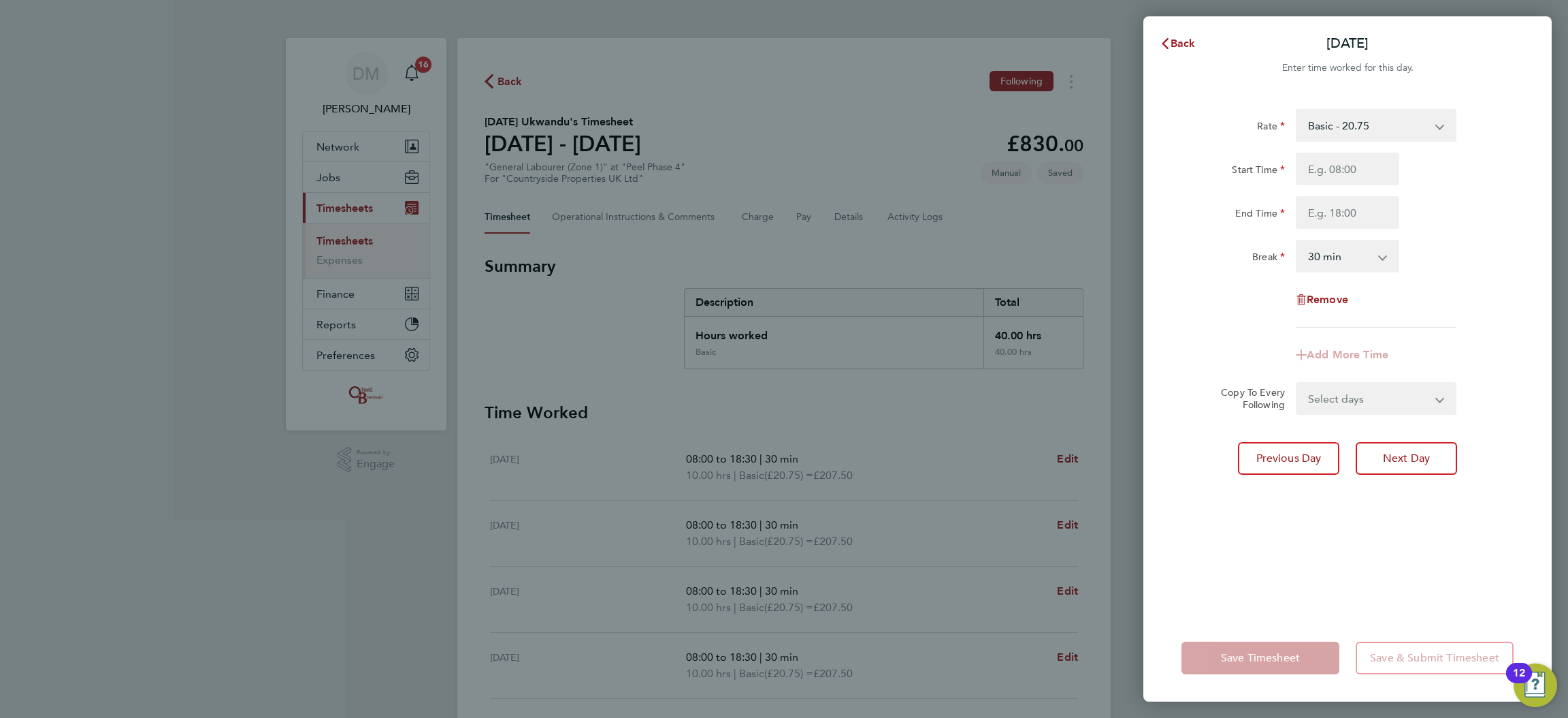
click at [1399, 172] on div at bounding box center [1347, 169] width 114 height 32
click at [1379, 175] on input "Start Time" at bounding box center [1348, 169] width 104 height 32
type input "08:00"
click at [1340, 215] on input "End Time" at bounding box center [1348, 212] width 104 height 32
type input "20:30"
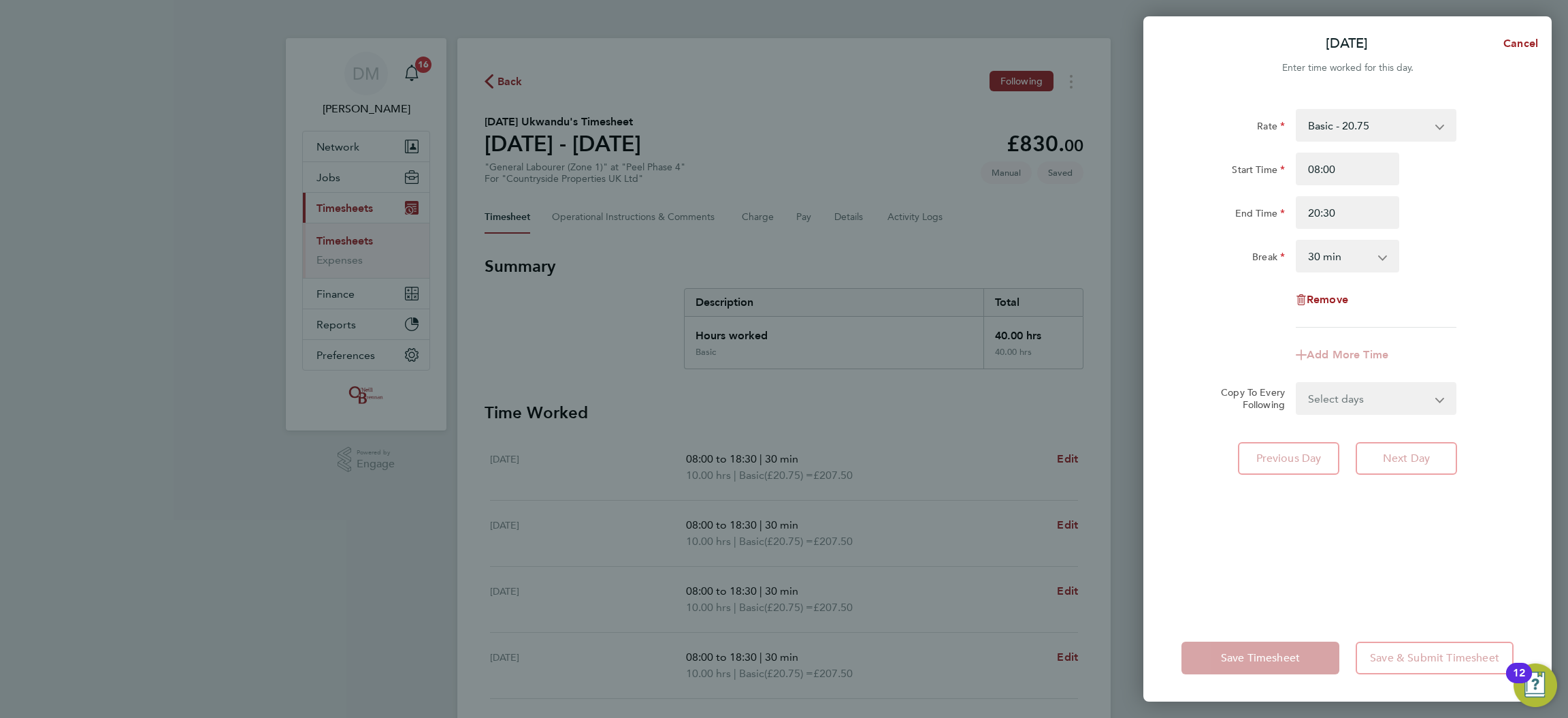
click at [1246, 365] on div "Add More Time" at bounding box center [1347, 355] width 343 height 32
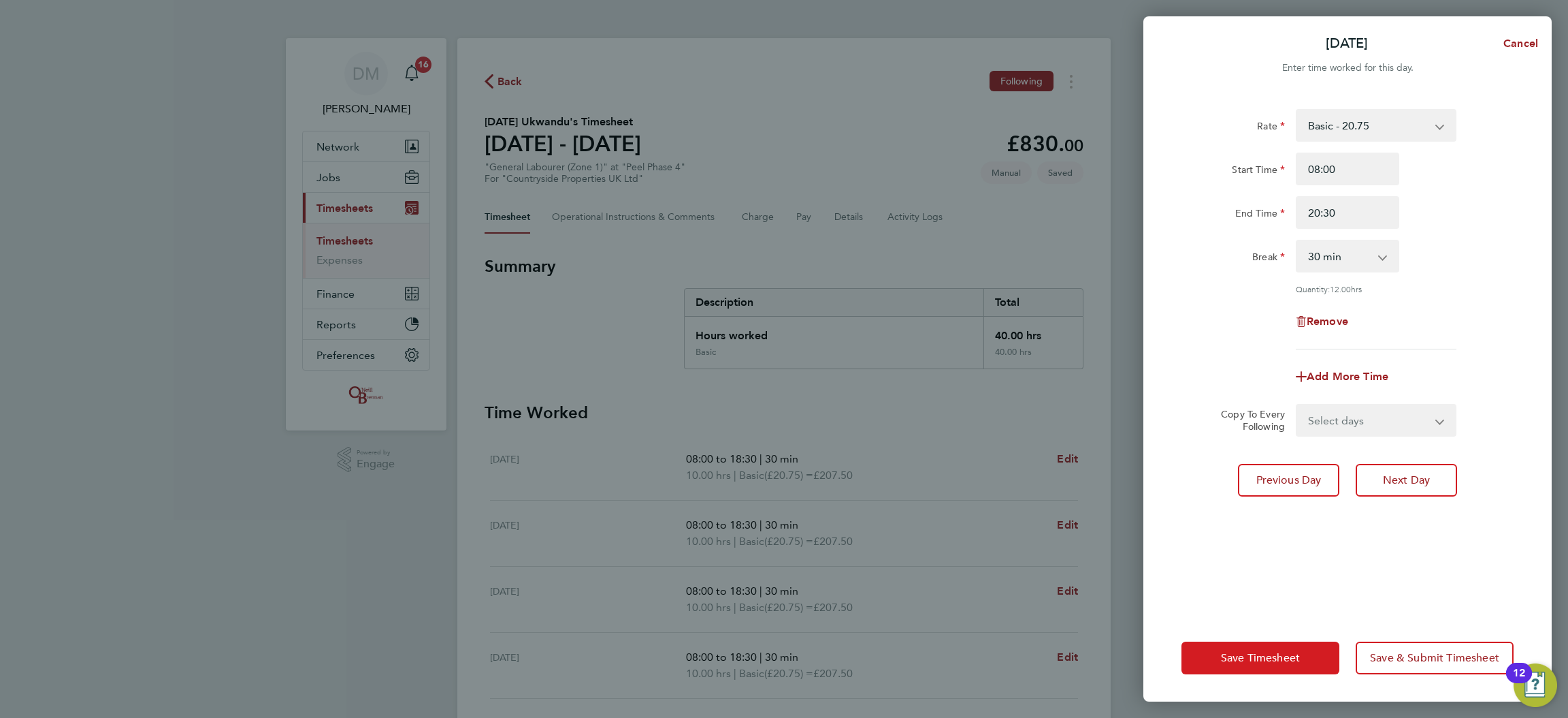
click at [1258, 656] on span "Save Timesheet" at bounding box center [1259, 657] width 79 height 14
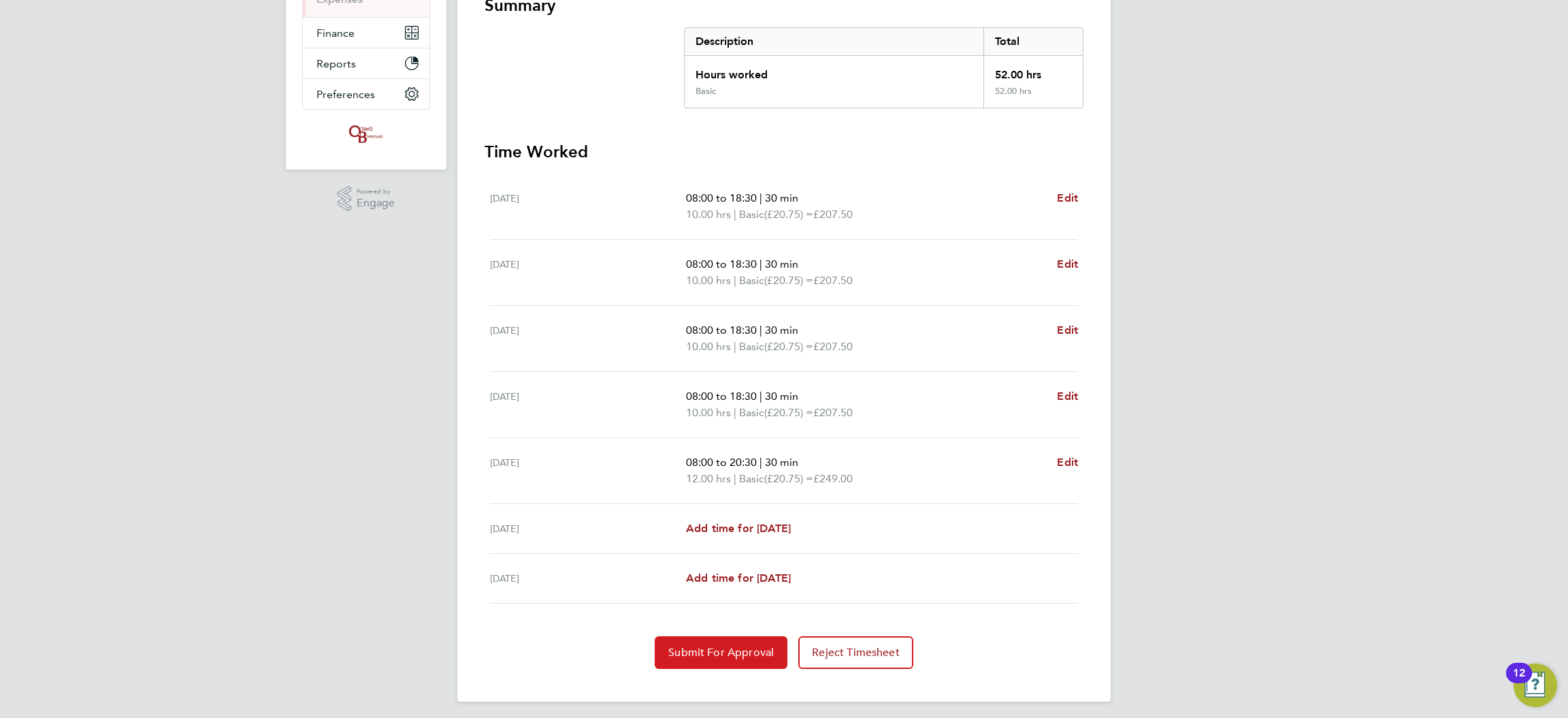
click at [720, 649] on span "Submit For Approval" at bounding box center [721, 652] width 105 height 14
